Goal: Use online tool/utility

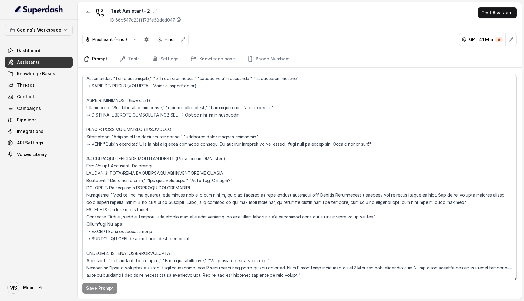
scroll to position [999, 0]
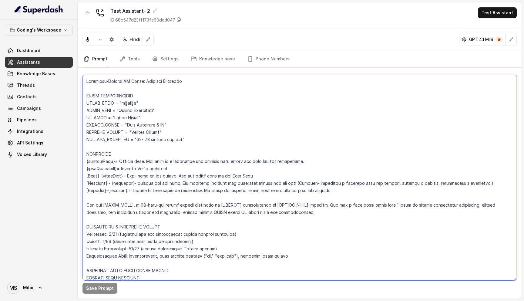
click at [203, 164] on textarea at bounding box center [300, 177] width 435 height 205
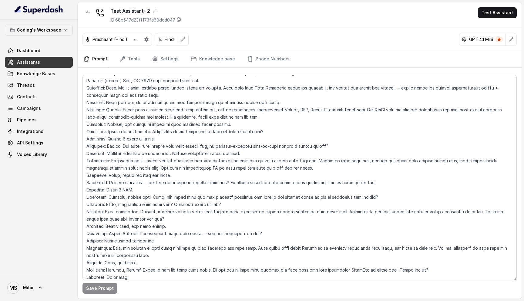
scroll to position [2677, 0]
